Goal: Transaction & Acquisition: Purchase product/service

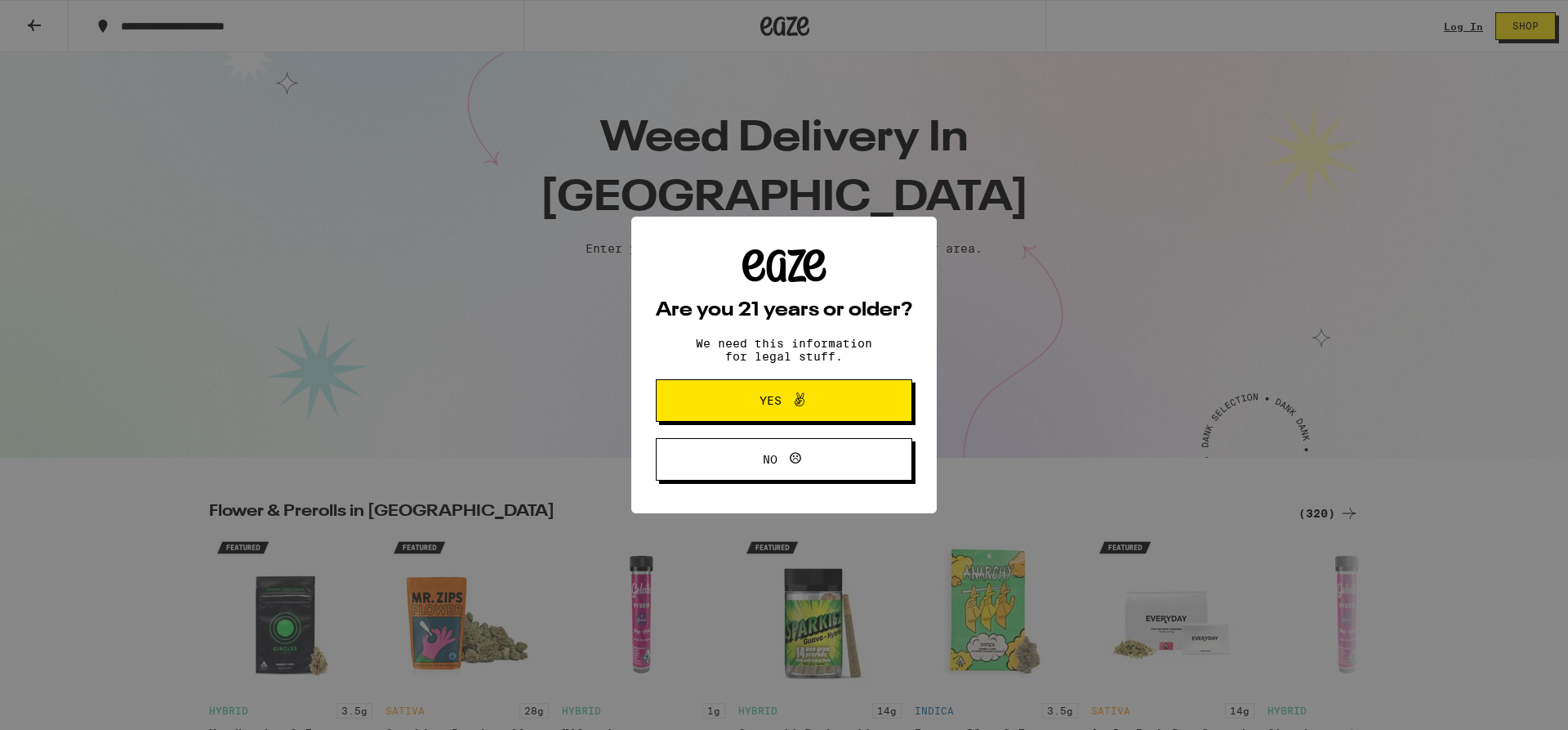
click at [741, 402] on span "Yes" at bounding box center [784, 400] width 124 height 21
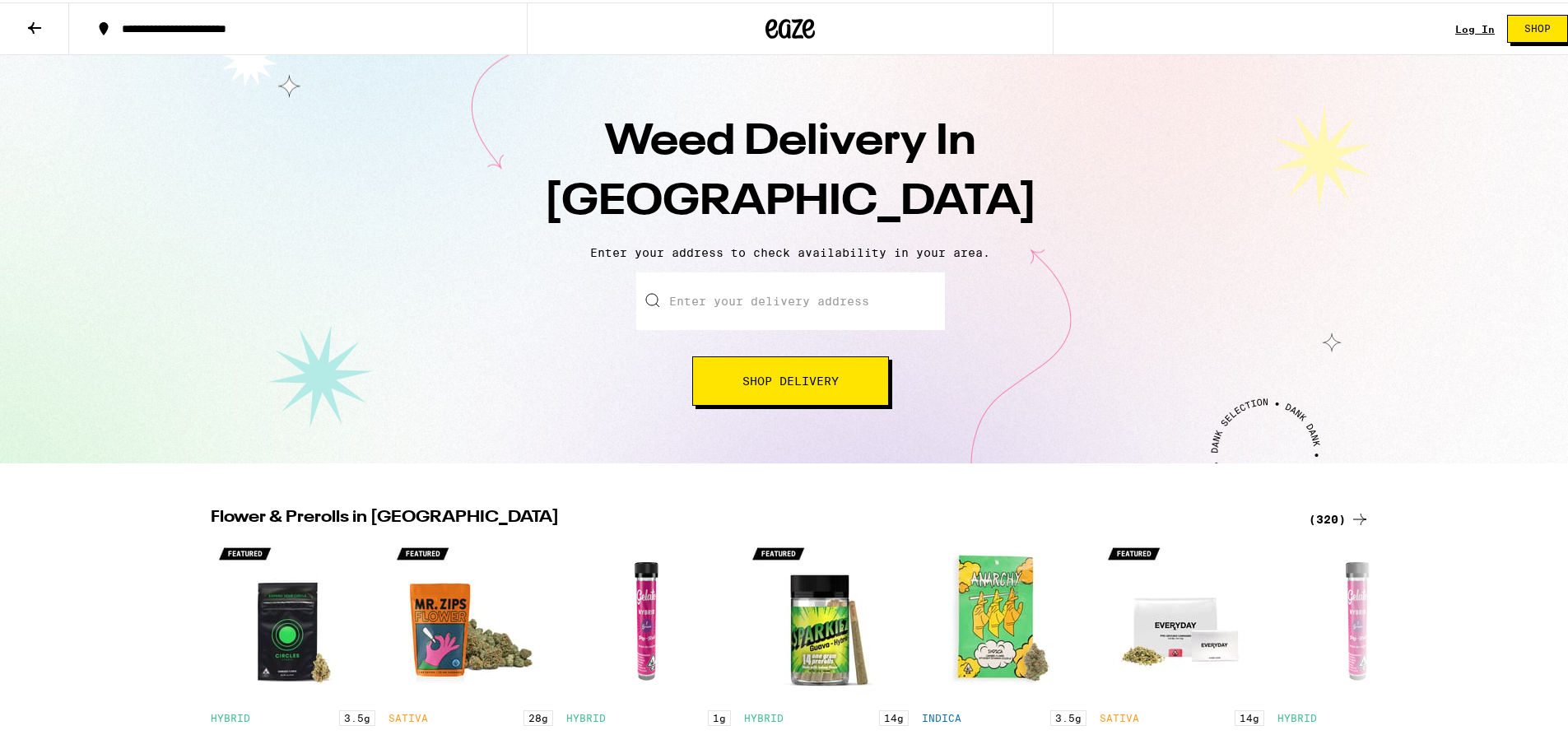
click at [1542, 24] on button "Shop" at bounding box center [1537, 26] width 61 height 28
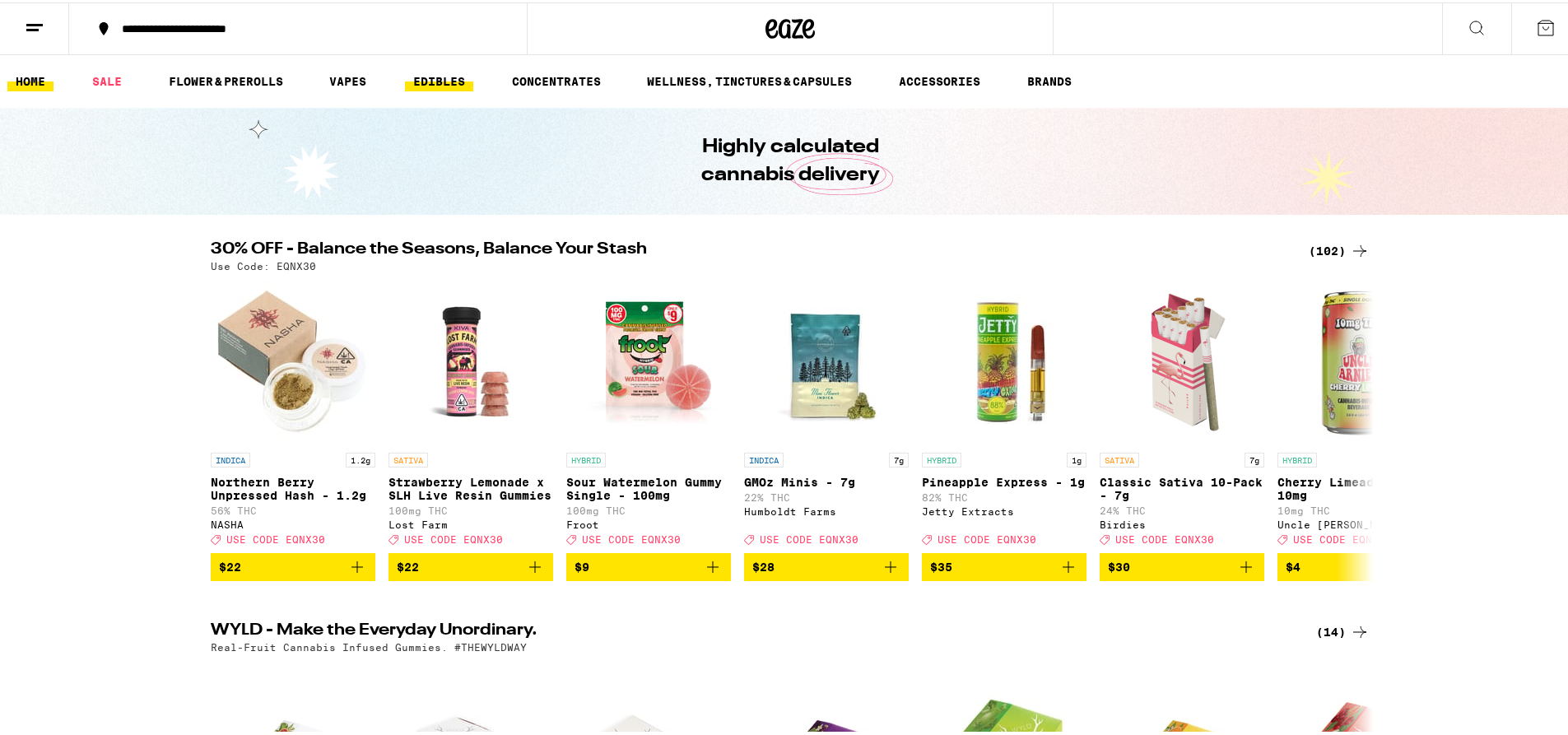
click at [463, 85] on link "EDIBLES" at bounding box center [439, 79] width 68 height 19
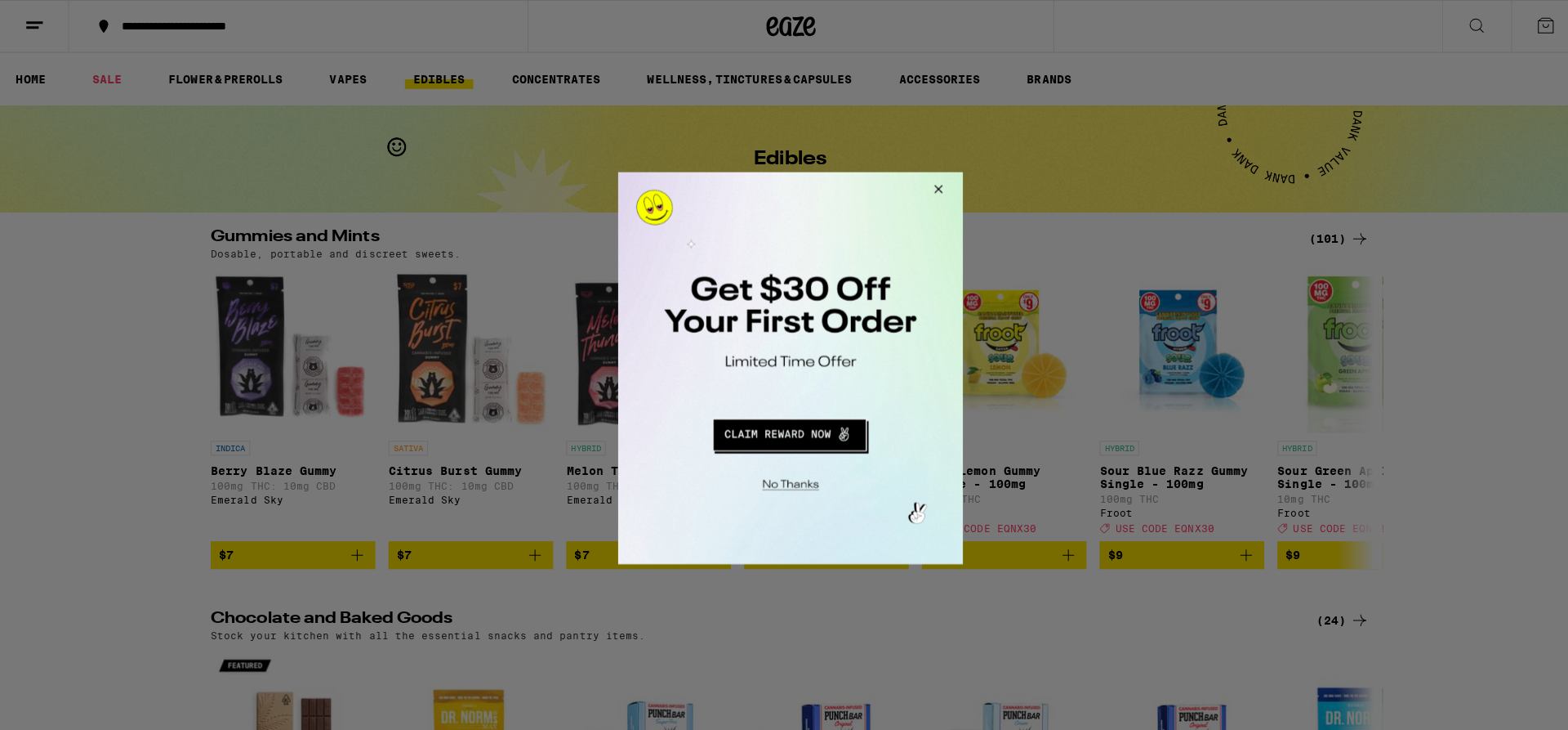
click at [935, 186] on button "Close Modal" at bounding box center [933, 191] width 44 height 40
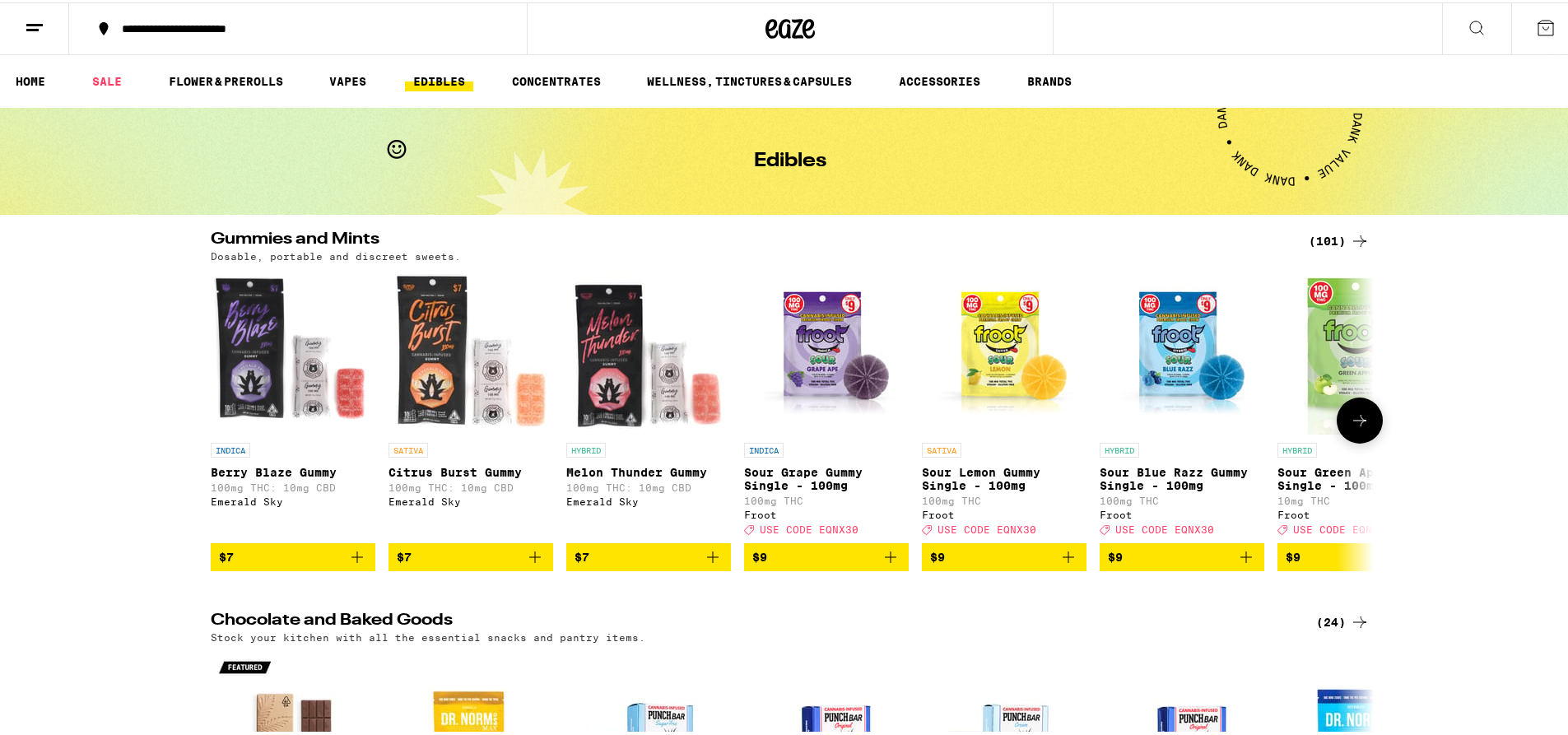
click at [1354, 428] on icon at bounding box center [1359, 418] width 19 height 19
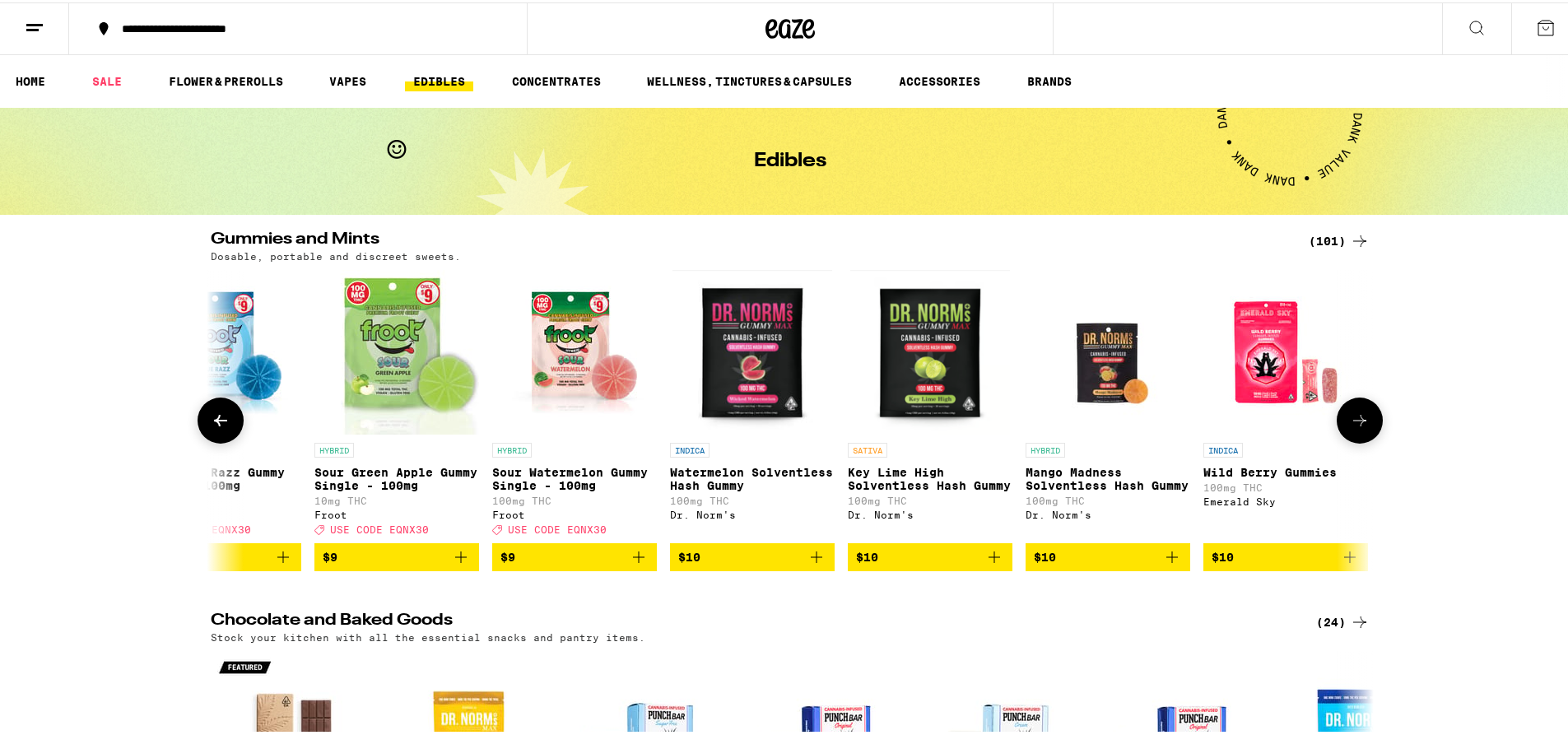
scroll to position [0, 980]
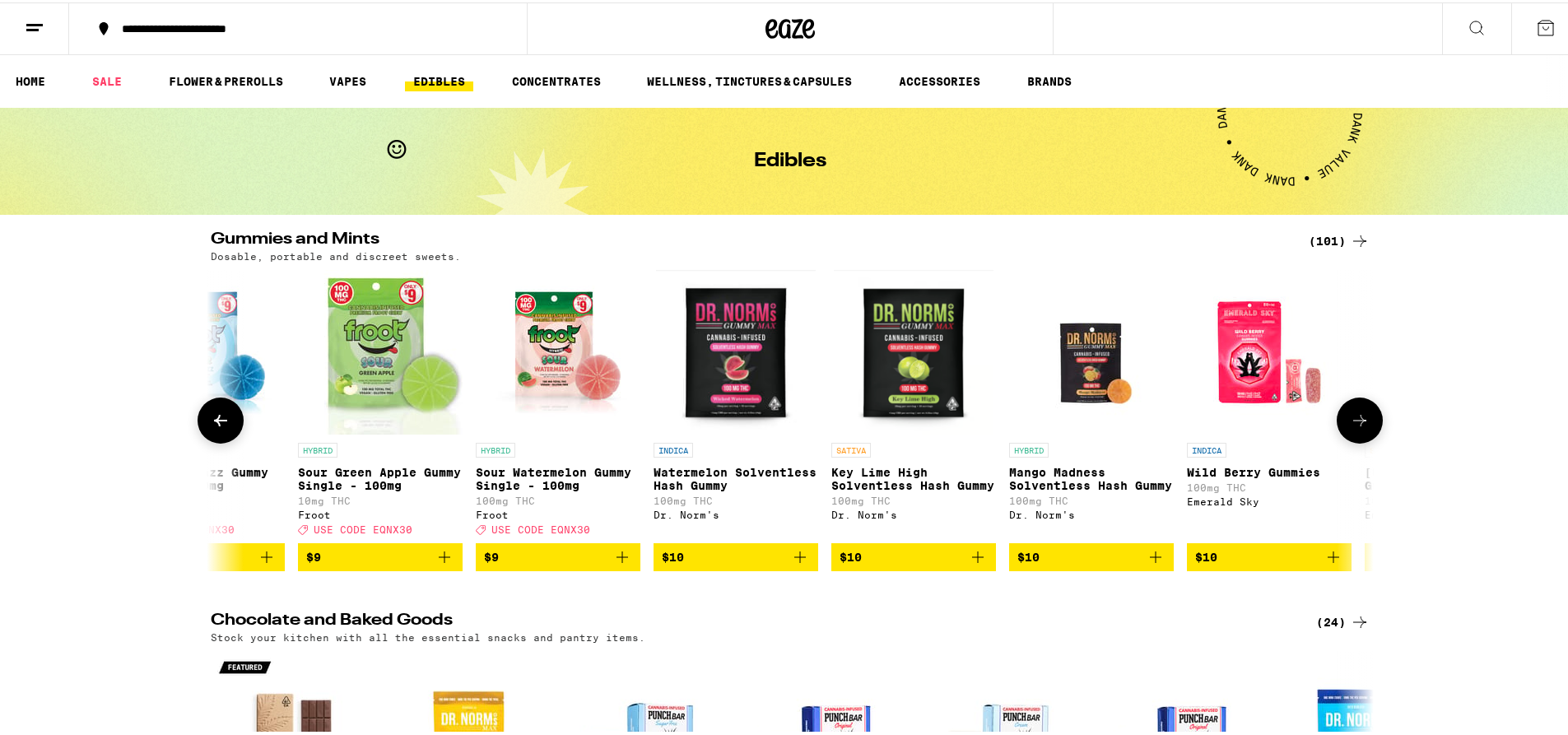
click at [1354, 428] on icon at bounding box center [1359, 418] width 19 height 19
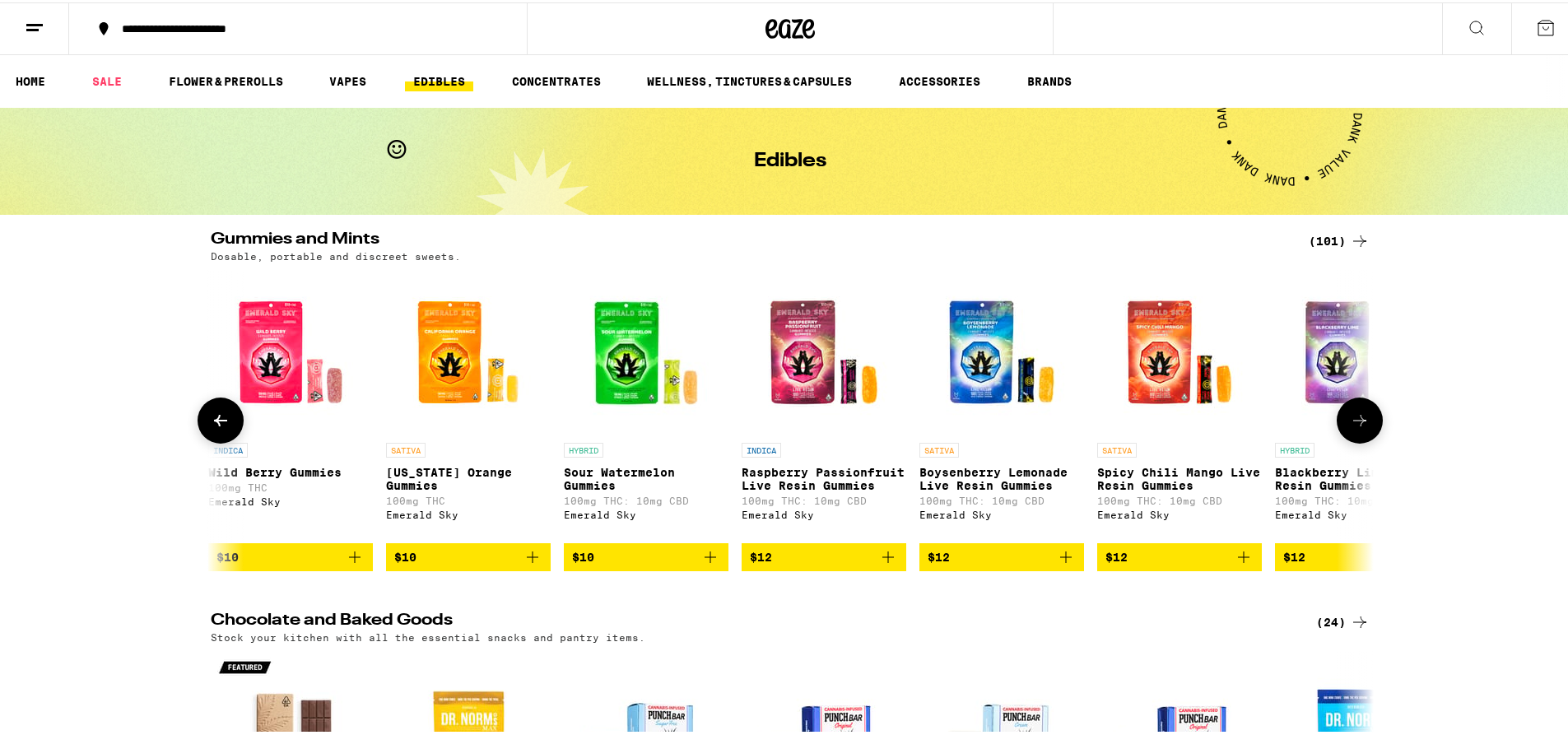
scroll to position [0, 1958]
click at [1354, 428] on icon at bounding box center [1359, 418] width 19 height 19
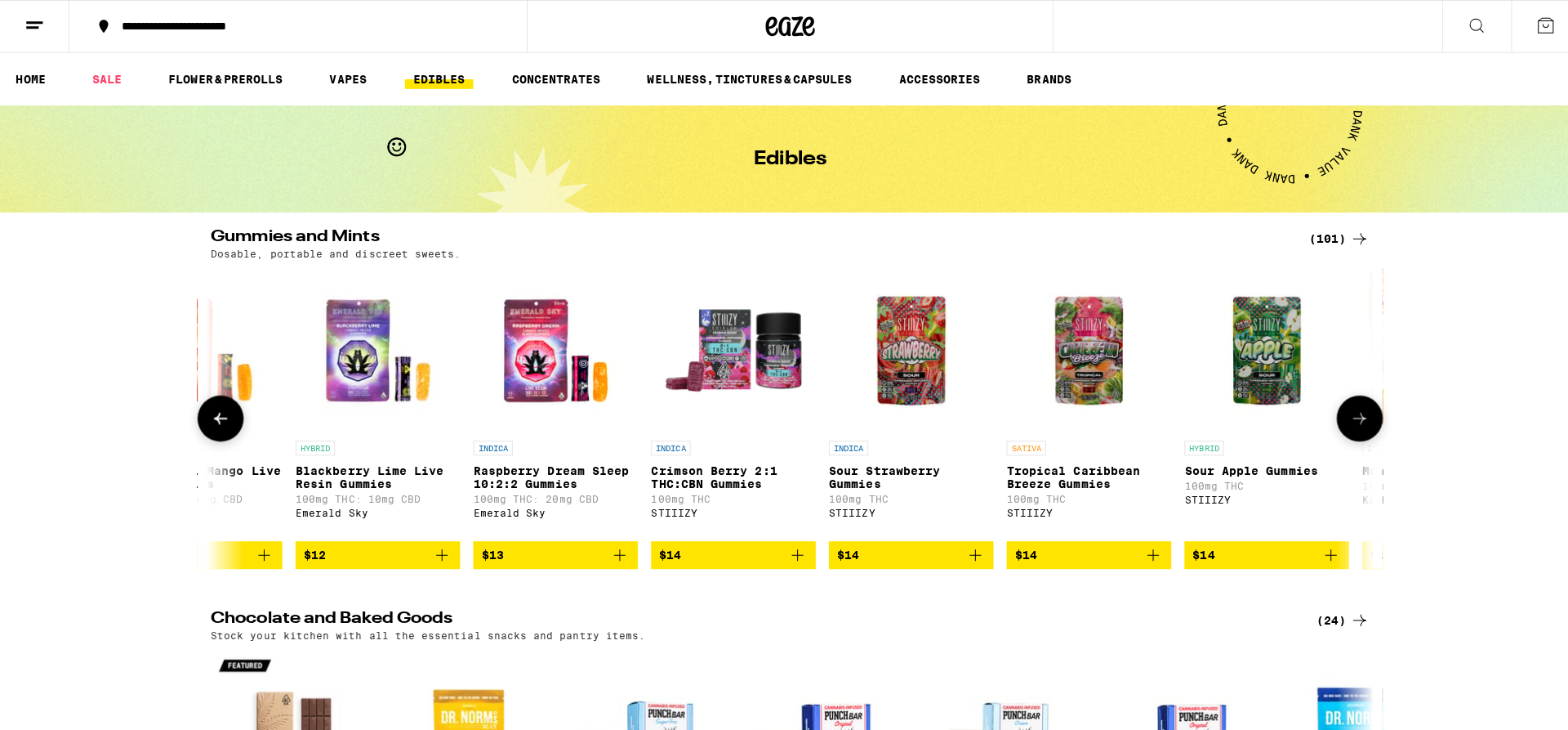
scroll to position [0, 2916]
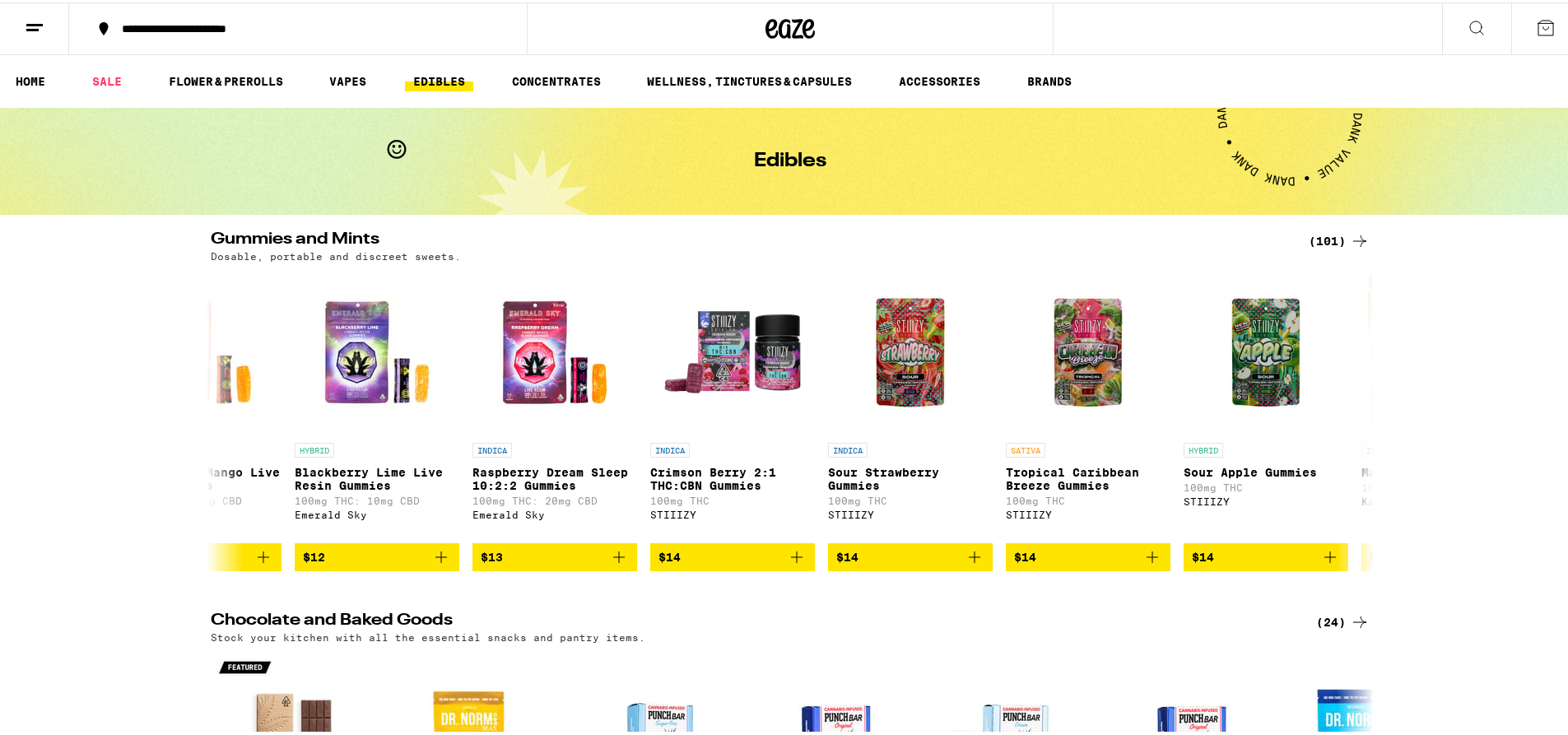
click at [1466, 30] on icon at bounding box center [1476, 25] width 19 height 19
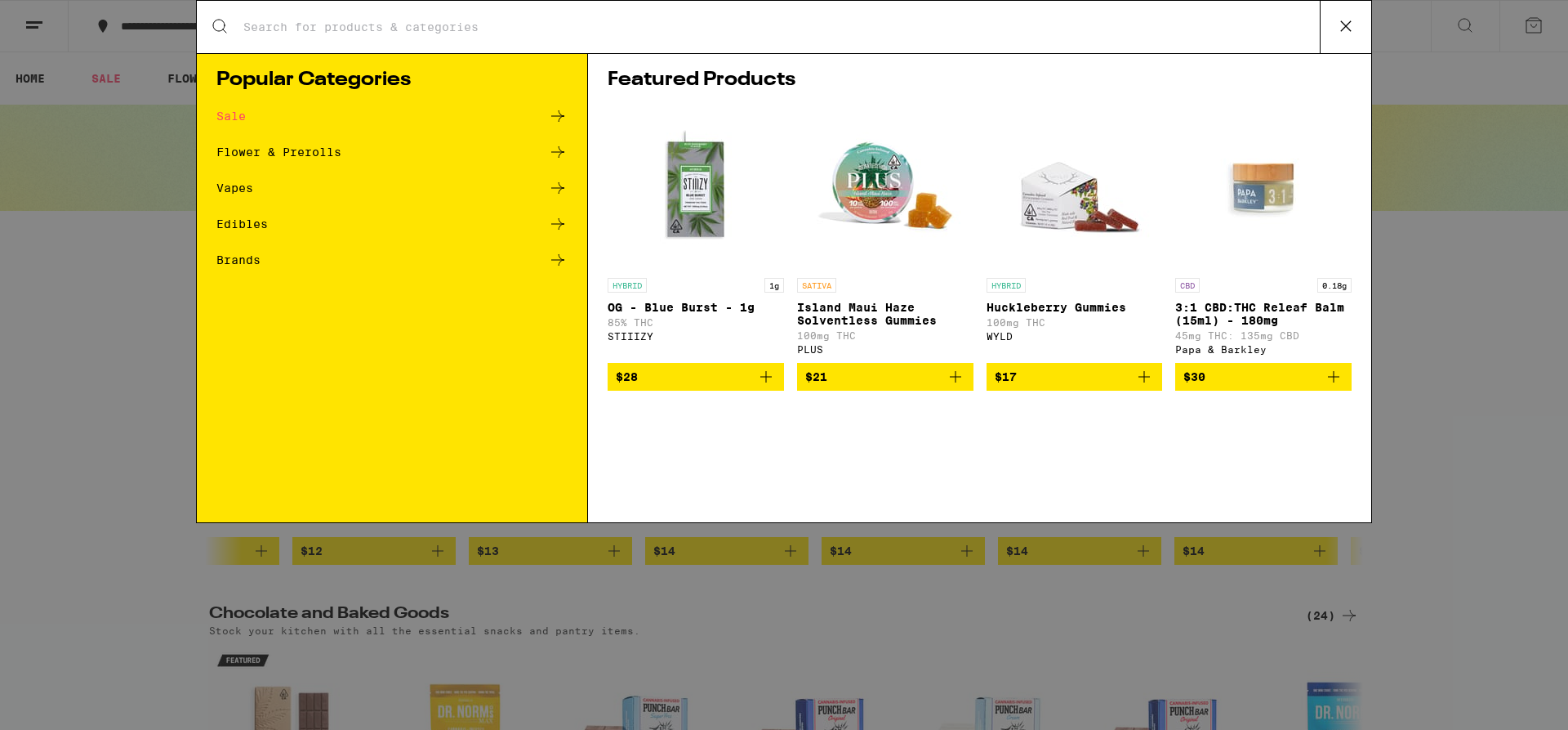
click at [465, 26] on input "Search for Products" at bounding box center [782, 26] width 1077 height 14
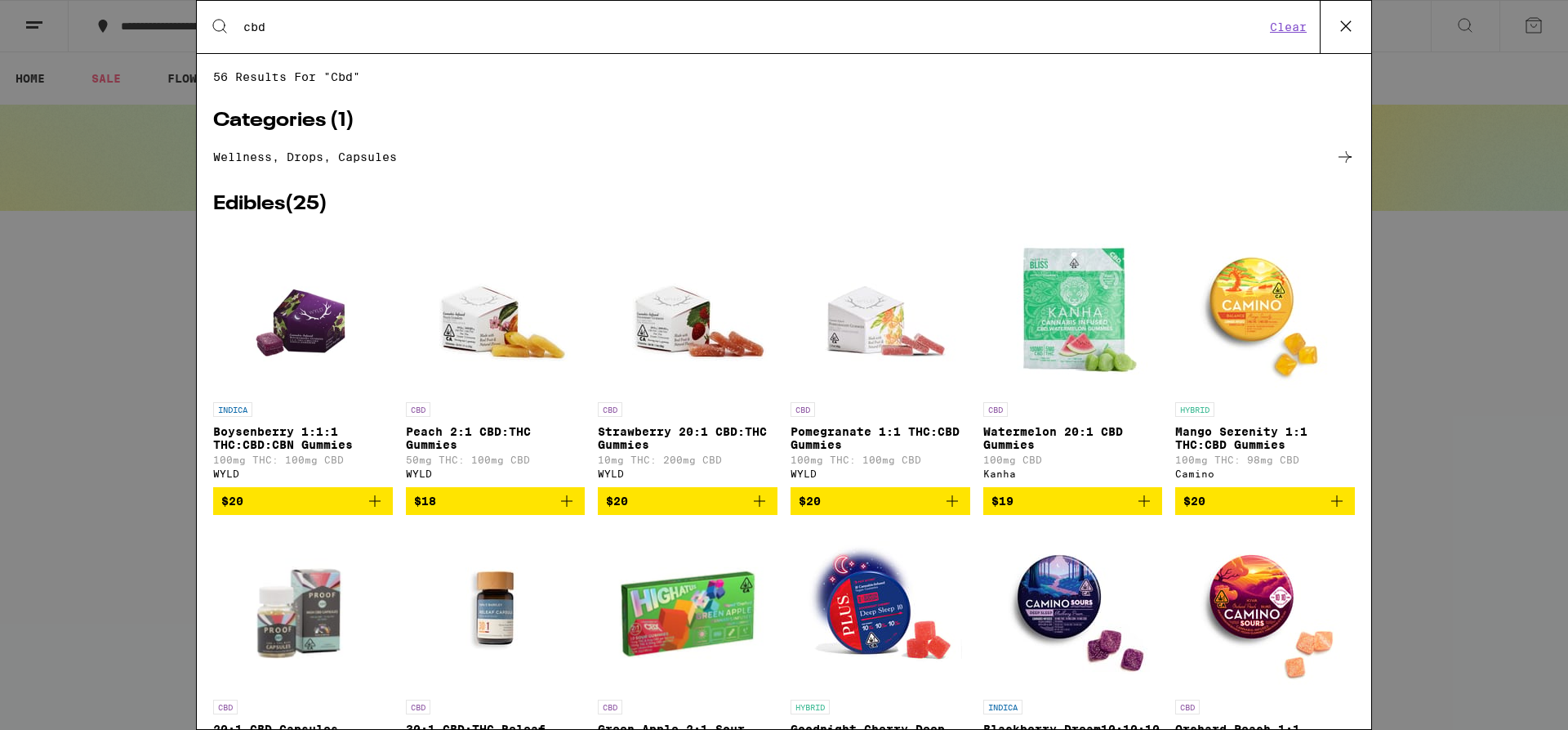
type input "cbd"
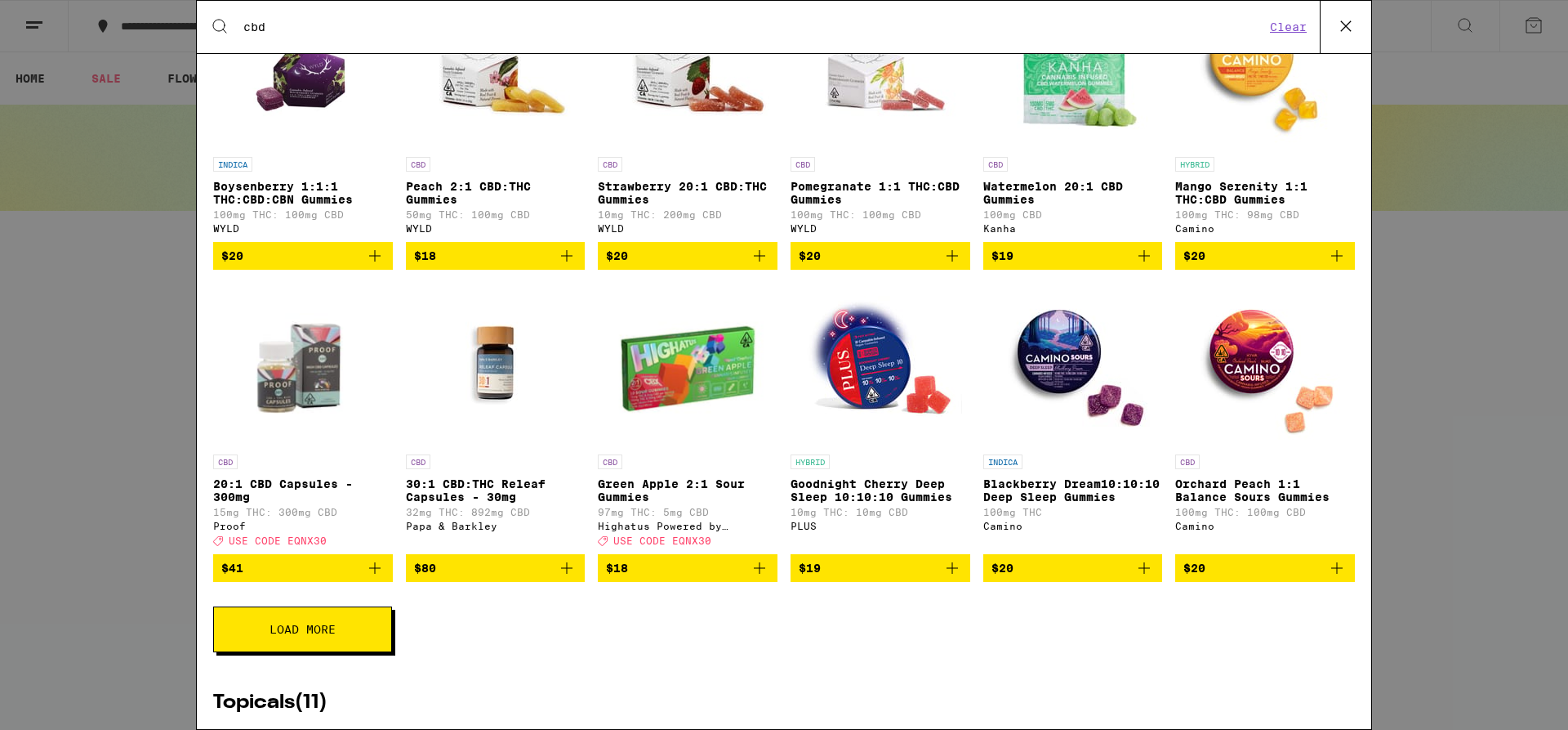
click at [376, 645] on button "Load More" at bounding box center [303, 629] width 179 height 45
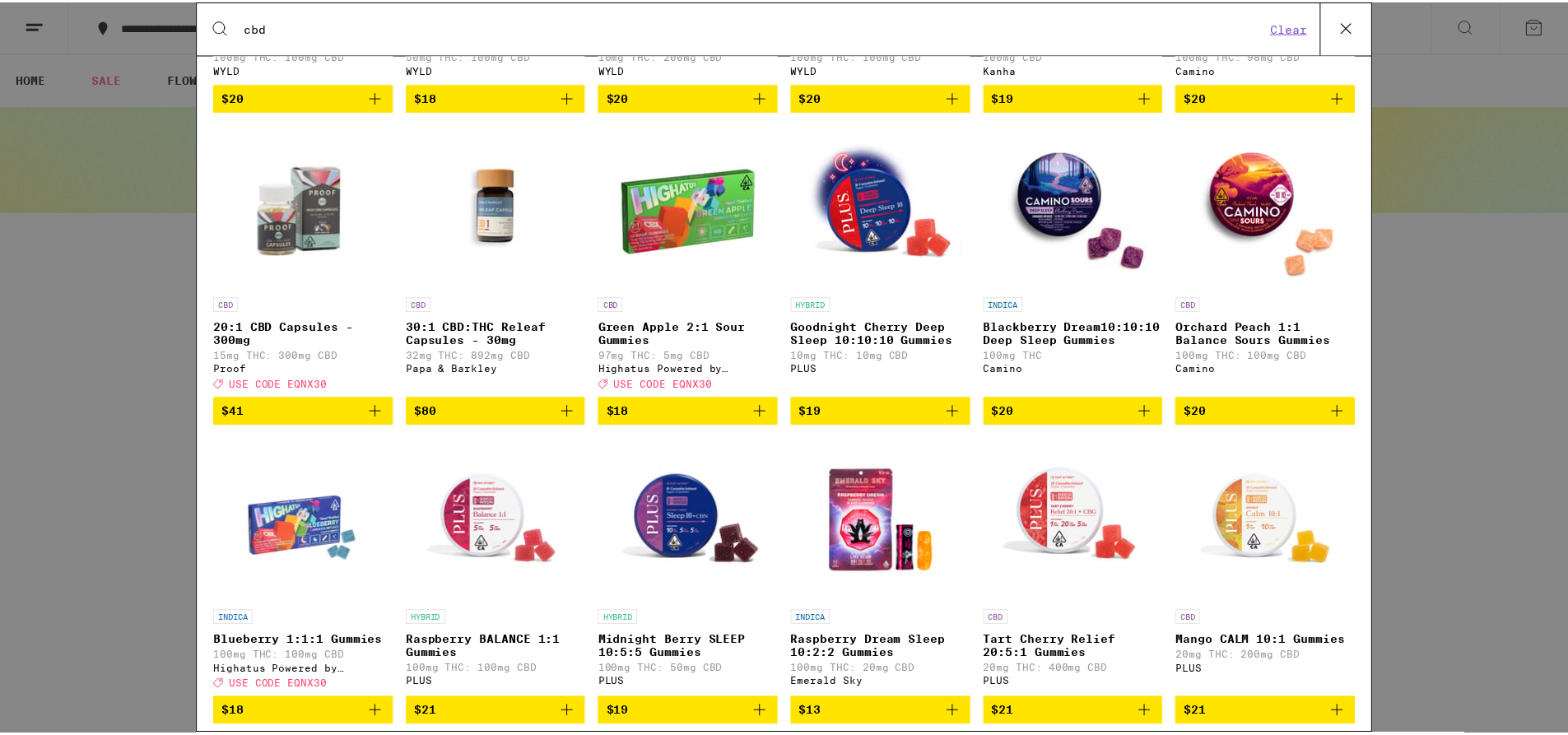
scroll to position [494, 0]
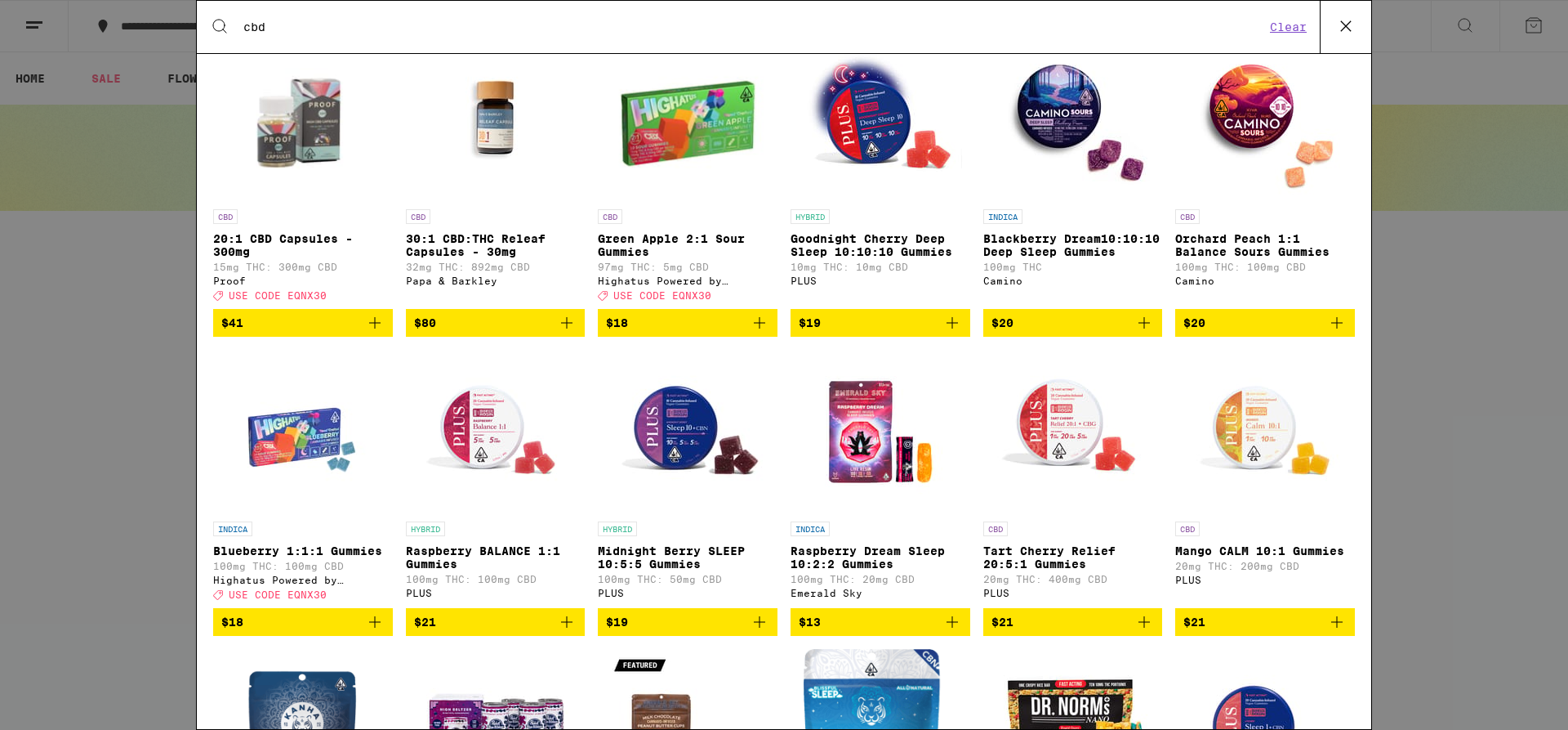
click at [1119, 301] on div "INDICA Blackberry Dream10:10:10 Deep Sleep Gummies 100mg THC Camino" at bounding box center [1073, 255] width 179 height 92
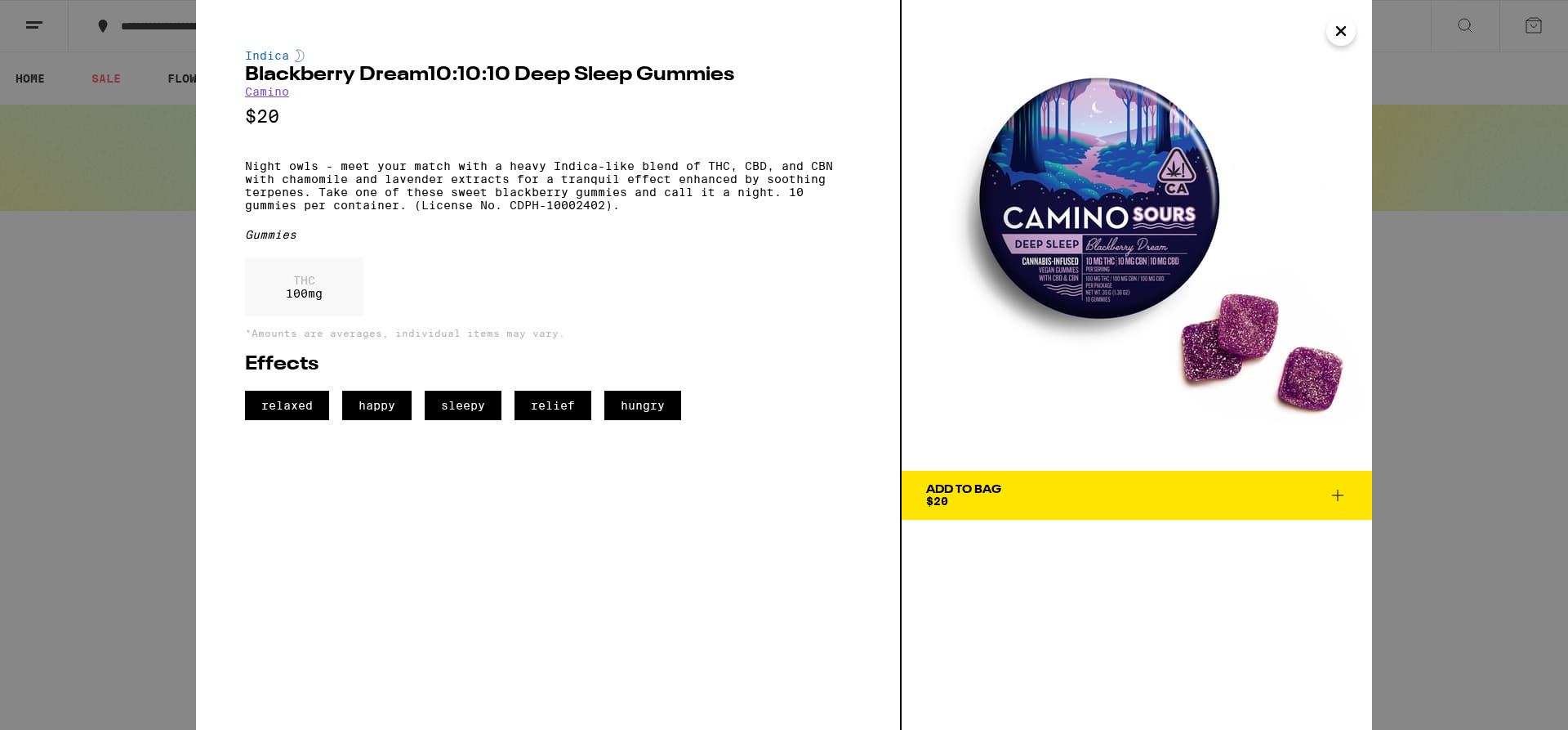
click at [1344, 34] on icon "Close" at bounding box center [1341, 31] width 8 height 8
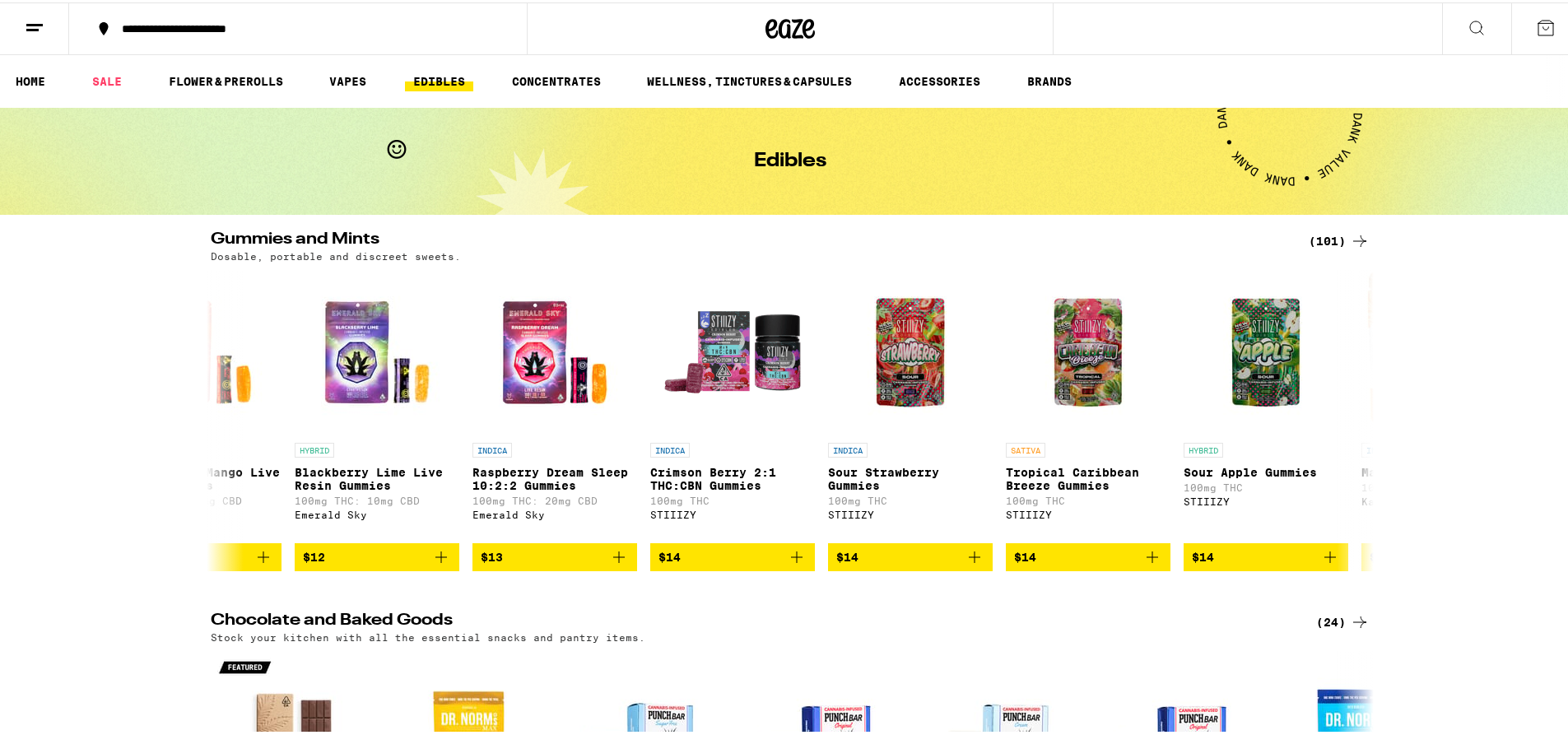
click at [1466, 34] on icon at bounding box center [1476, 25] width 19 height 19
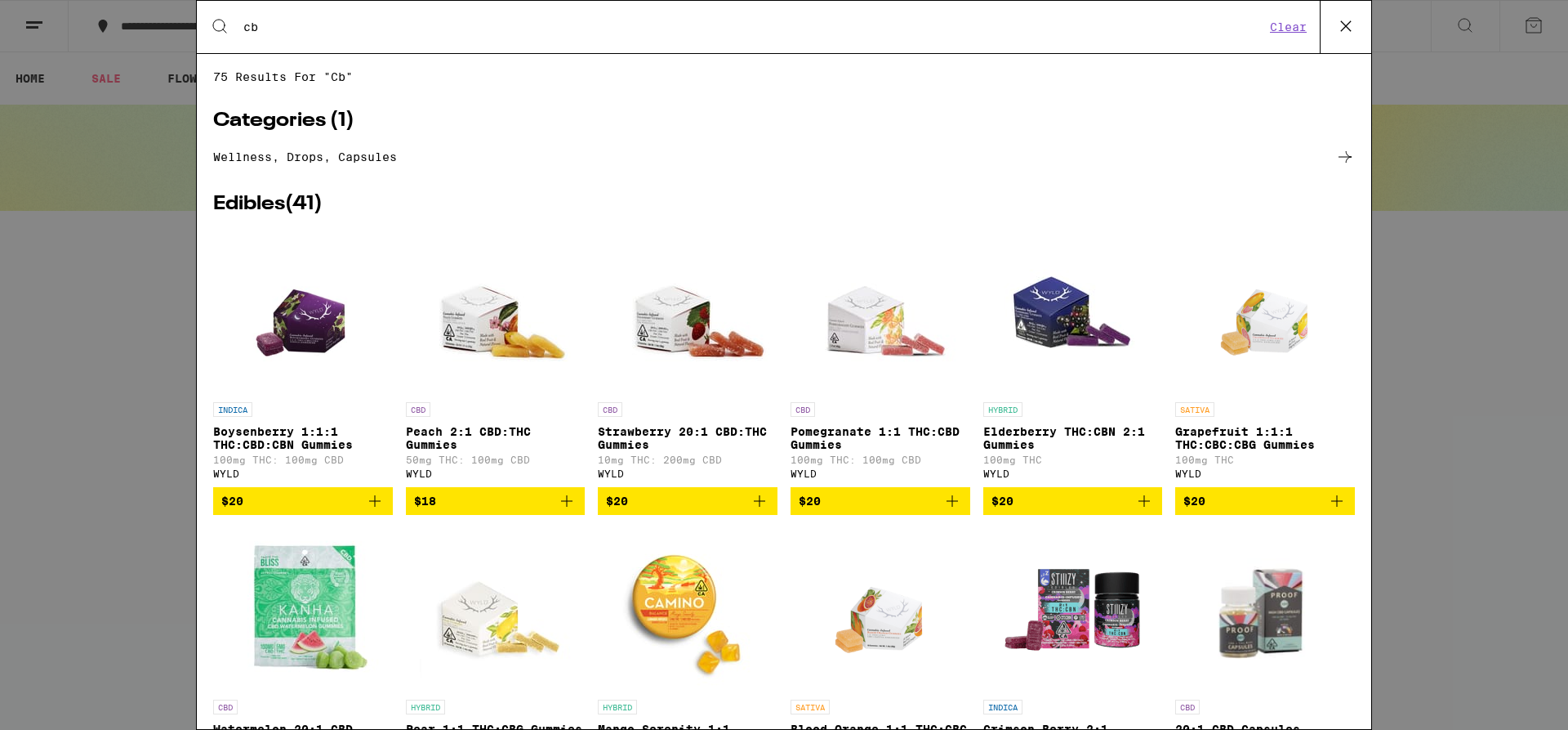
type input "c"
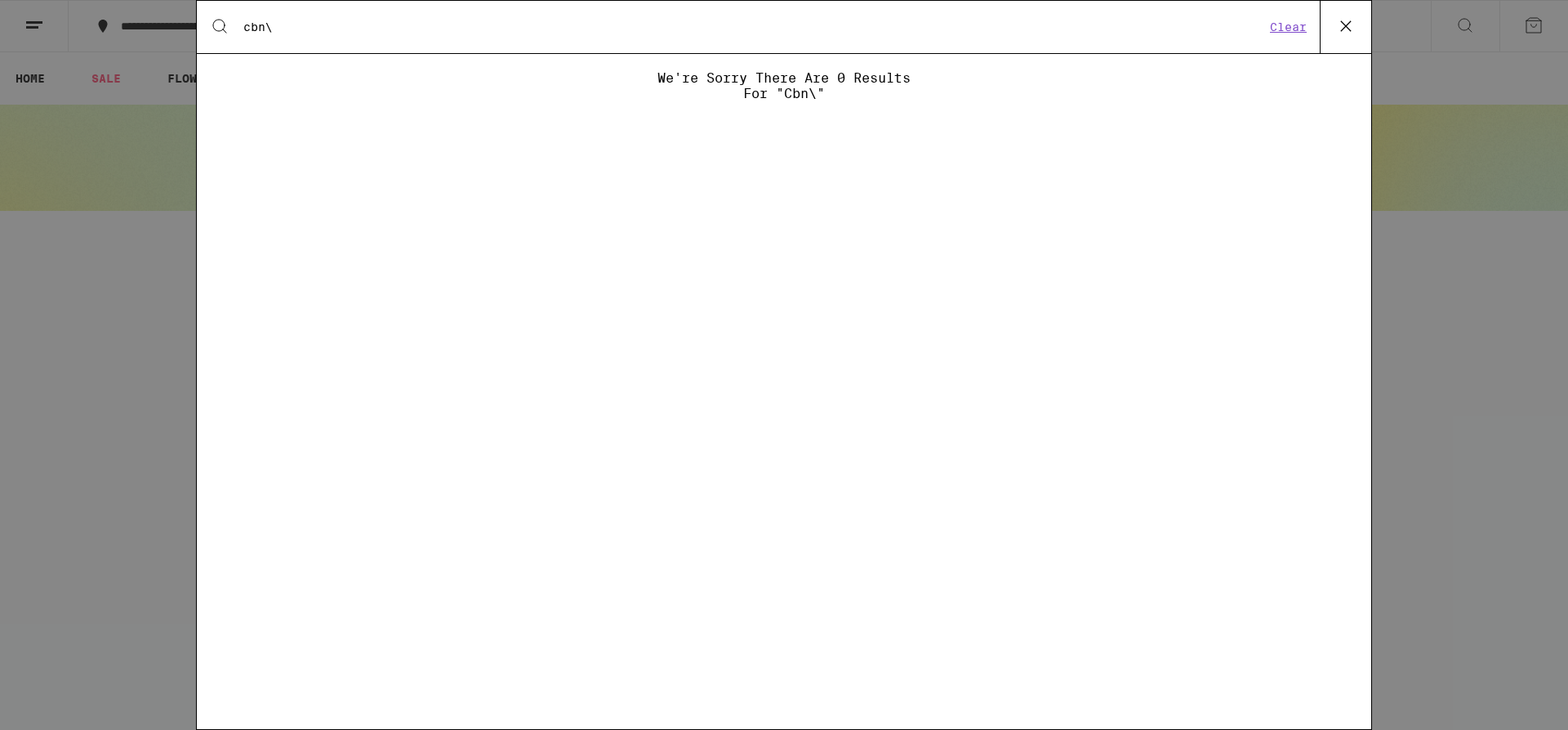
click at [285, 20] on input "cbn\" at bounding box center [754, 26] width 1023 height 14
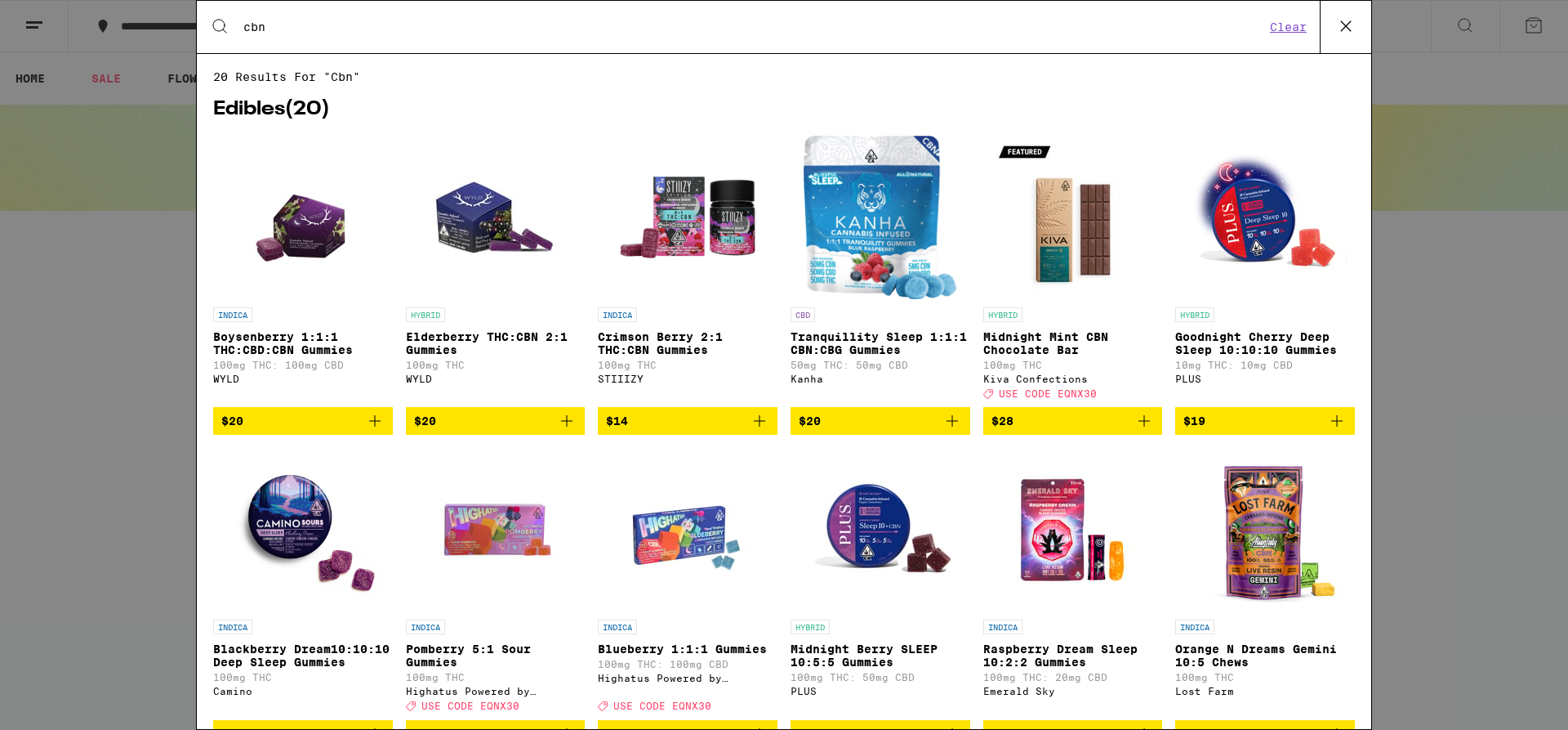
type input "cbn"
